Goal: Navigation & Orientation: Find specific page/section

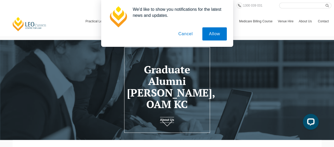
click at [188, 35] on button "Cancel" at bounding box center [186, 33] width 28 height 13
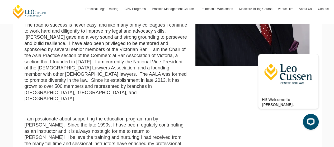
scroll to position [290, 0]
